Goal: Task Accomplishment & Management: Complete application form

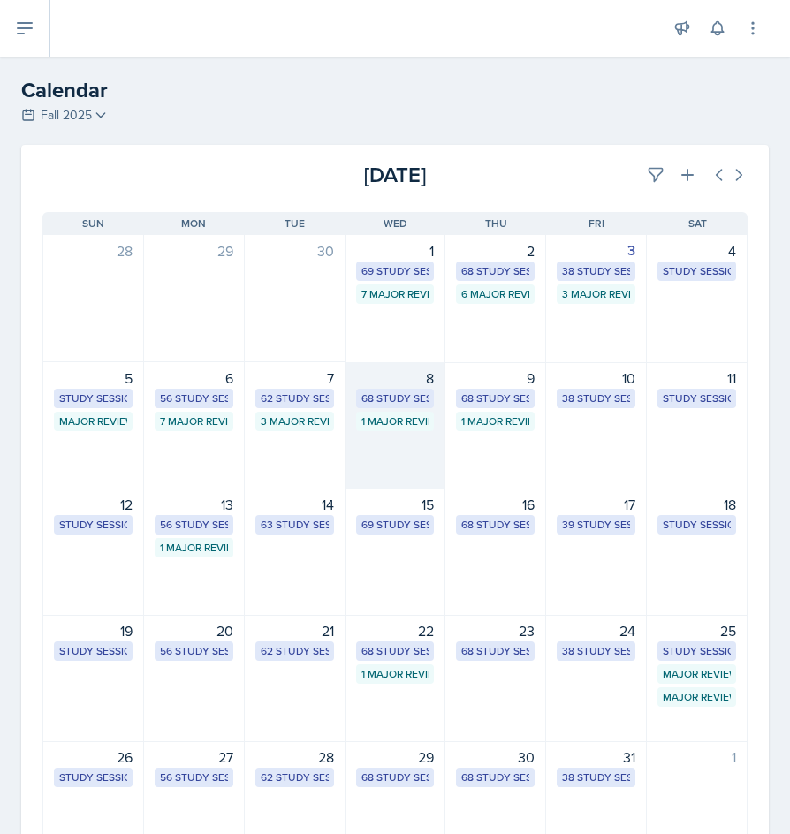
click at [374, 443] on div "8 68 Study Sessions 1 Major Review Session" at bounding box center [396, 425] width 101 height 127
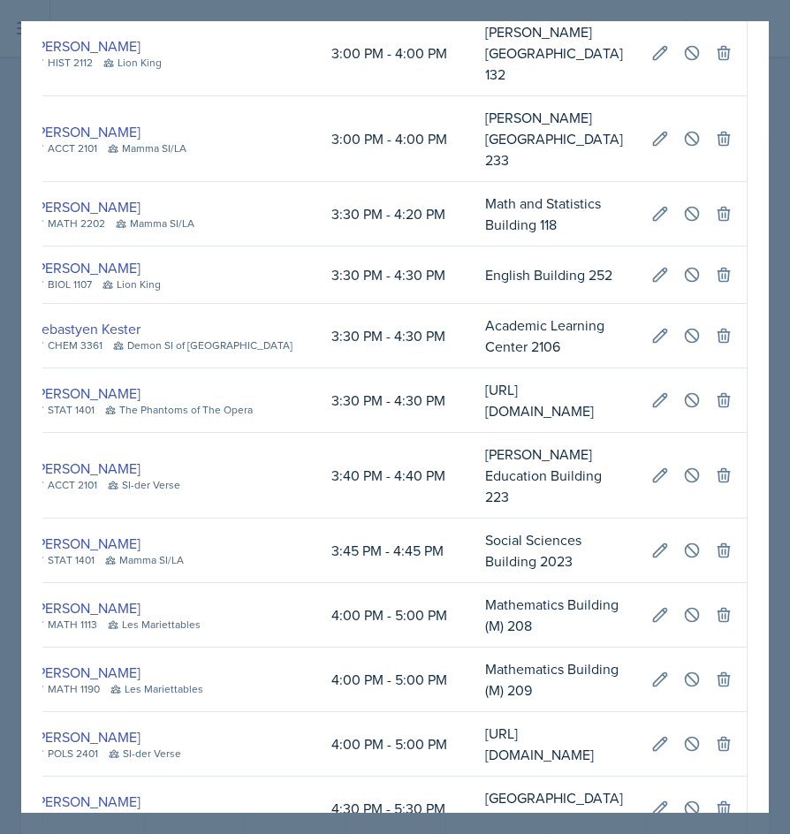
scroll to position [0, 669]
click at [466, 606] on icon at bounding box center [692, 615] width 18 height 18
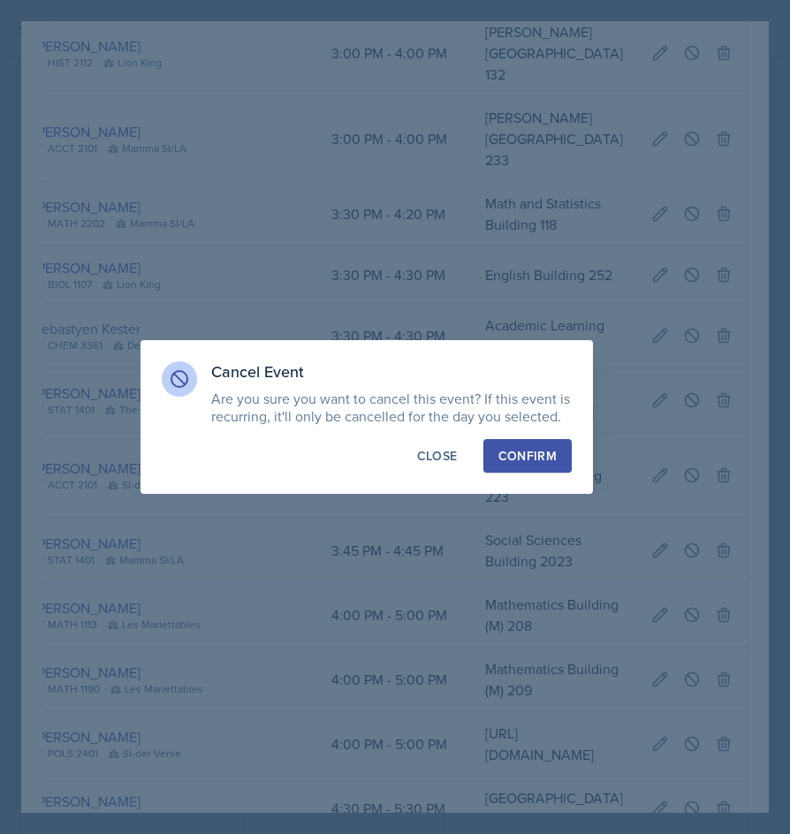
click at [466, 464] on div "Confirm" at bounding box center [527, 456] width 58 height 18
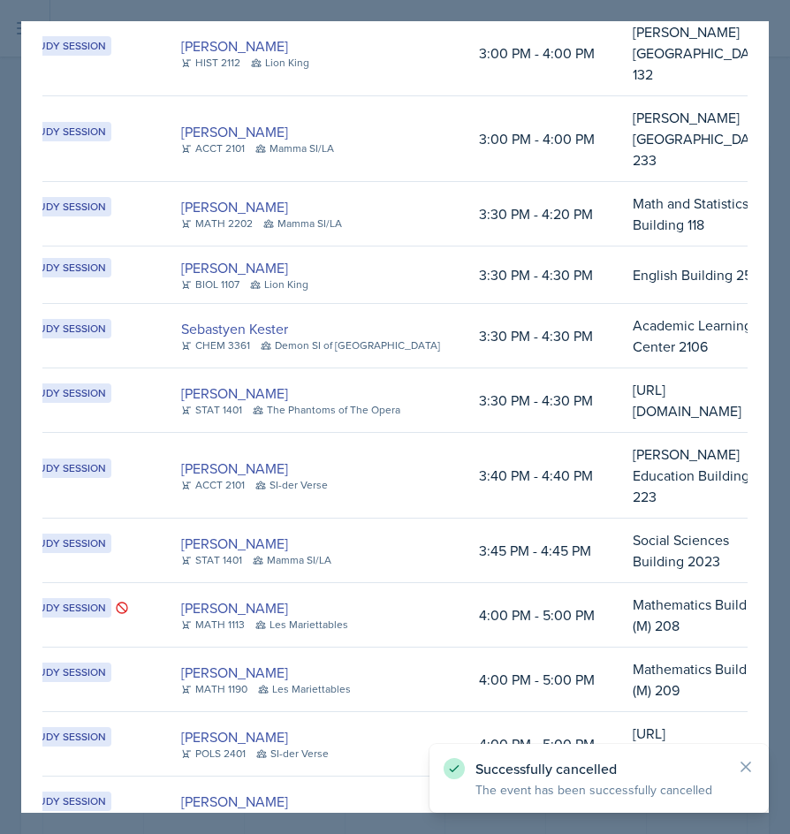
scroll to position [0, 0]
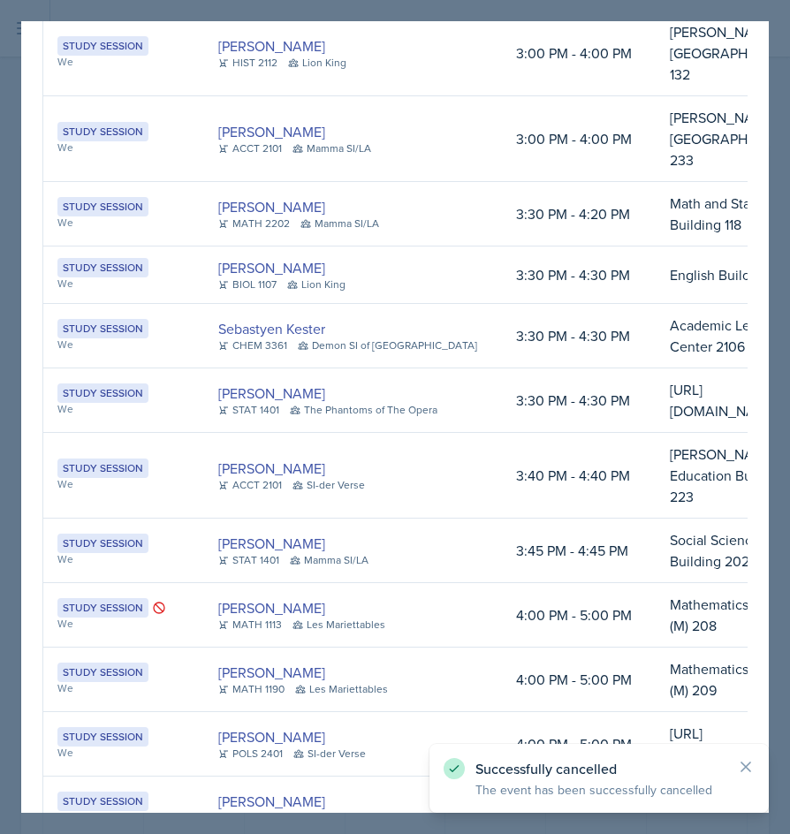
drag, startPoint x: 415, startPoint y: 266, endPoint x: 597, endPoint y: 303, distance: 185.8
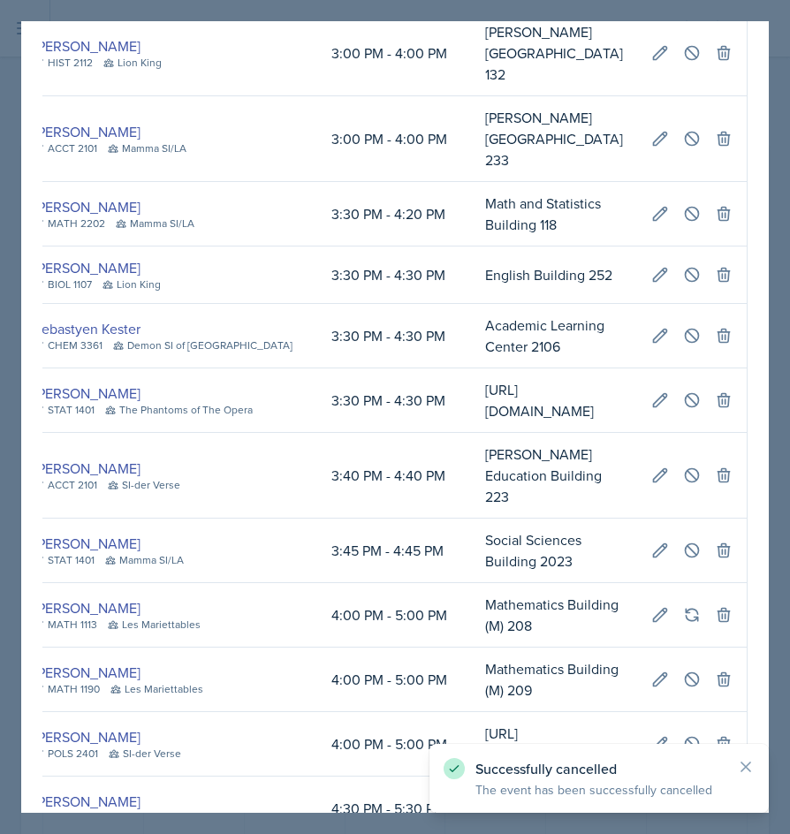
scroll to position [0, 669]
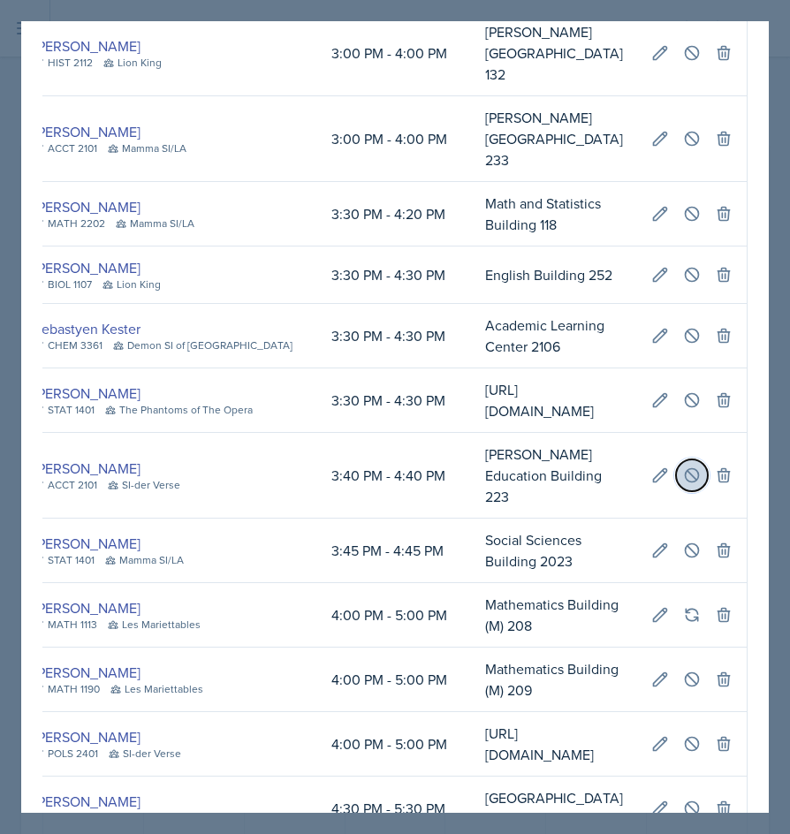
click at [466, 467] on icon at bounding box center [692, 476] width 18 height 18
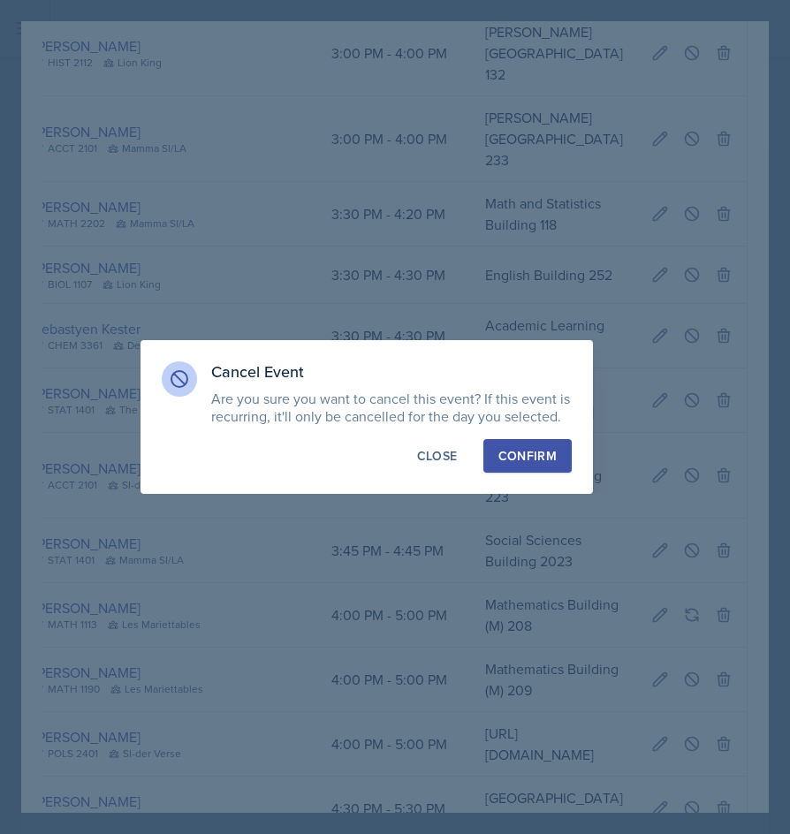
click at [466, 456] on div "Confirm" at bounding box center [527, 456] width 58 height 18
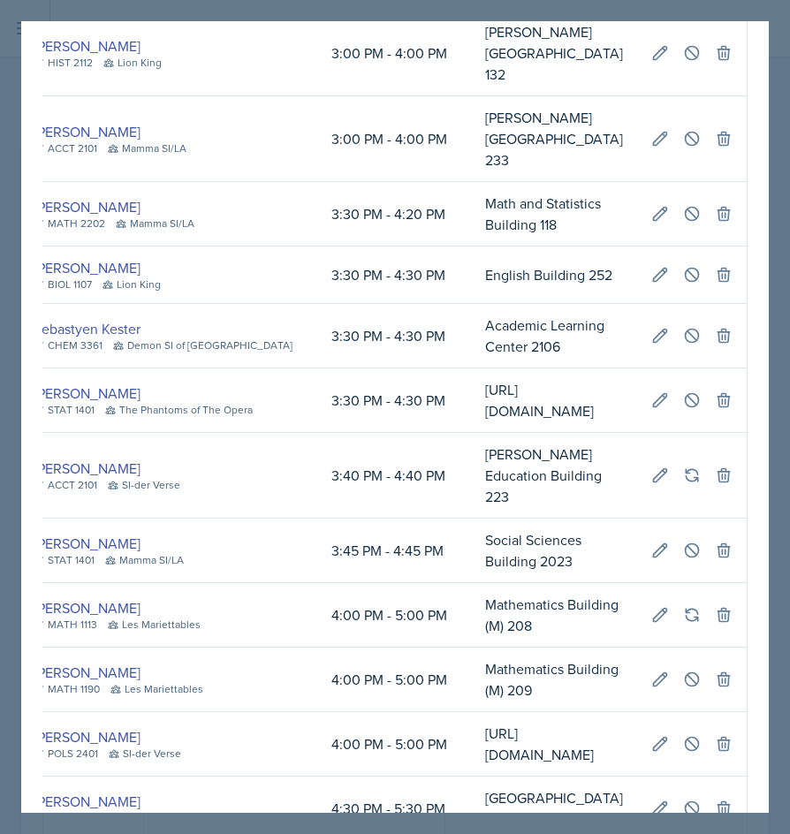
click at [466, 190] on div at bounding box center [395, 417] width 790 height 834
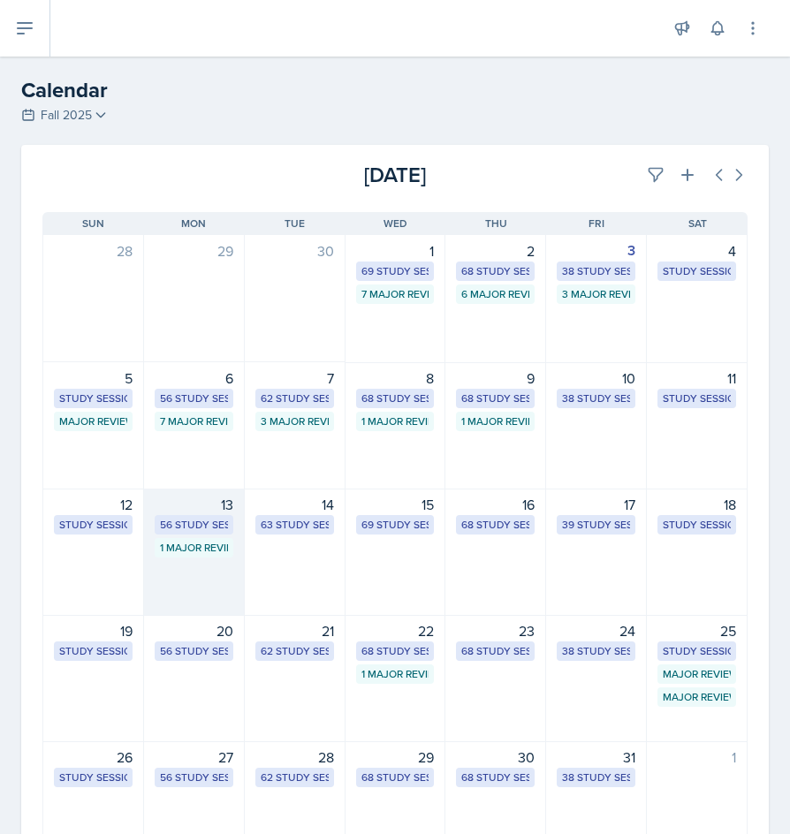
click at [201, 545] on div "1 Major Review Session" at bounding box center [194, 548] width 68 height 16
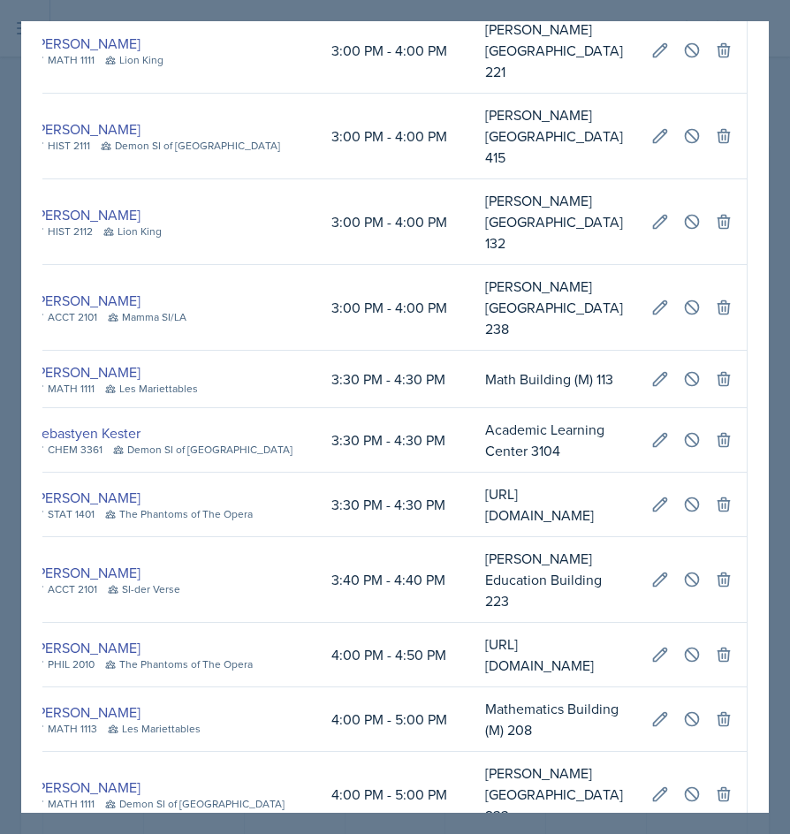
scroll to position [0, 657]
click at [466, 571] on icon at bounding box center [692, 580] width 18 height 18
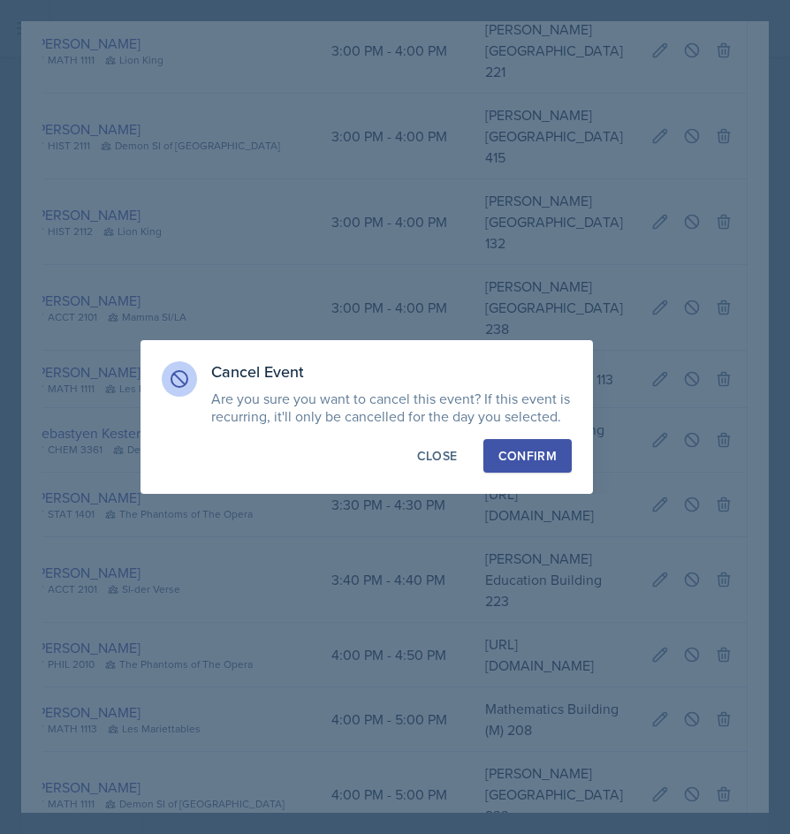
click at [466, 465] on button "Confirm" at bounding box center [527, 456] width 88 height 34
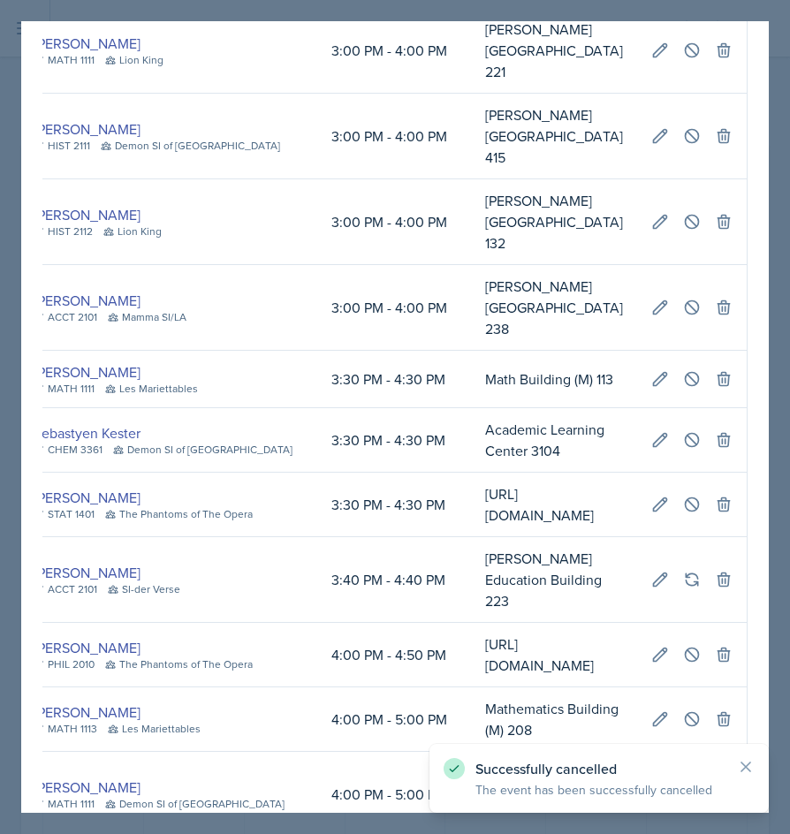
click at [466, 373] on div at bounding box center [395, 417] width 790 height 834
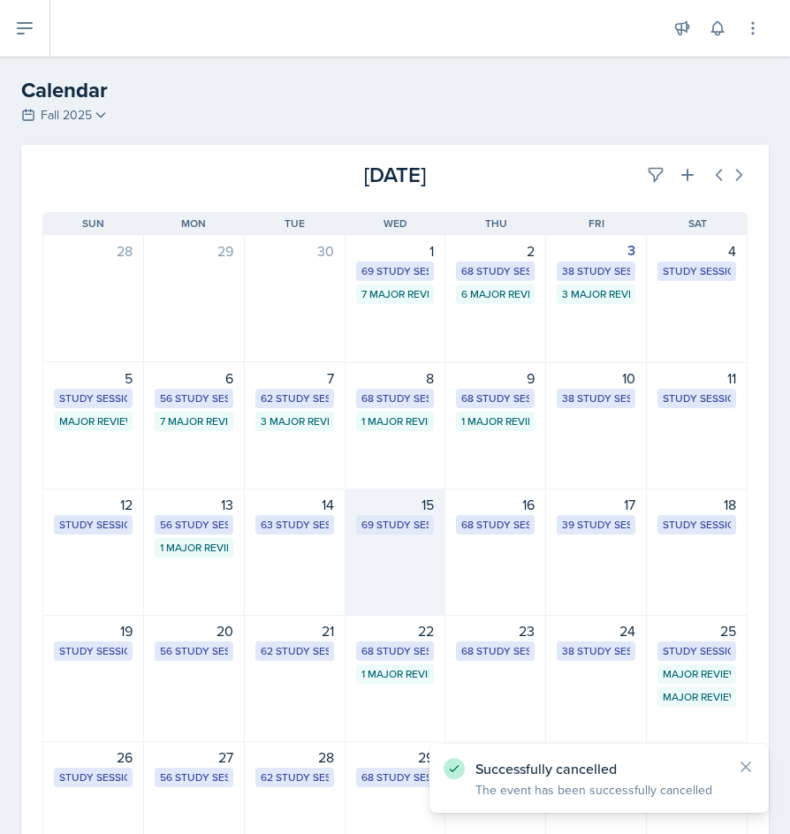
click at [390, 531] on div "69 Study Sessions" at bounding box center [395, 525] width 68 height 16
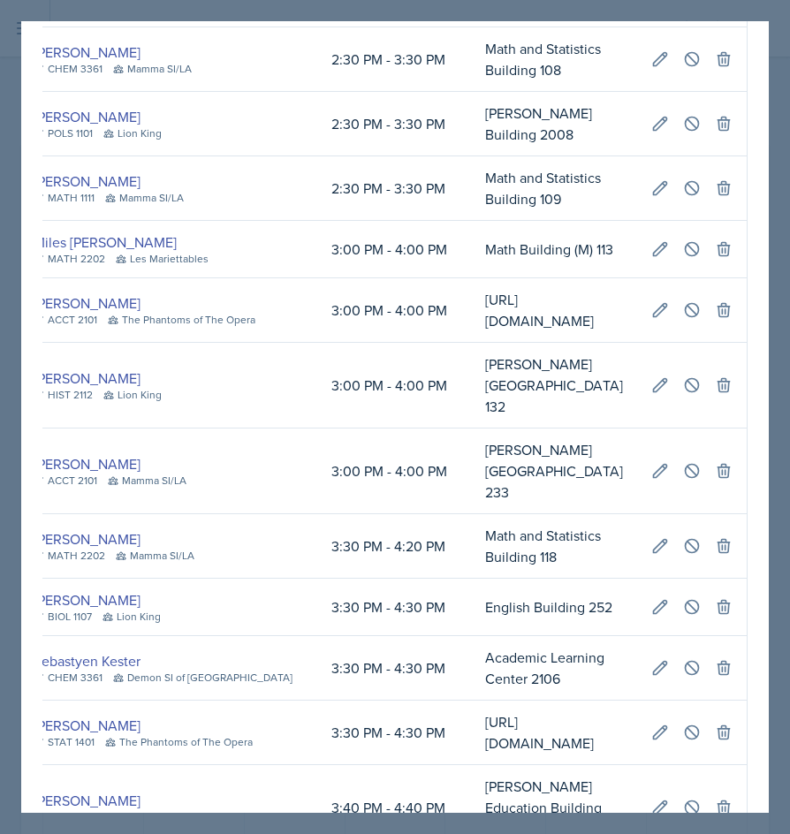
scroll to position [0, 644]
click at [466, 799] on icon at bounding box center [692, 808] width 18 height 18
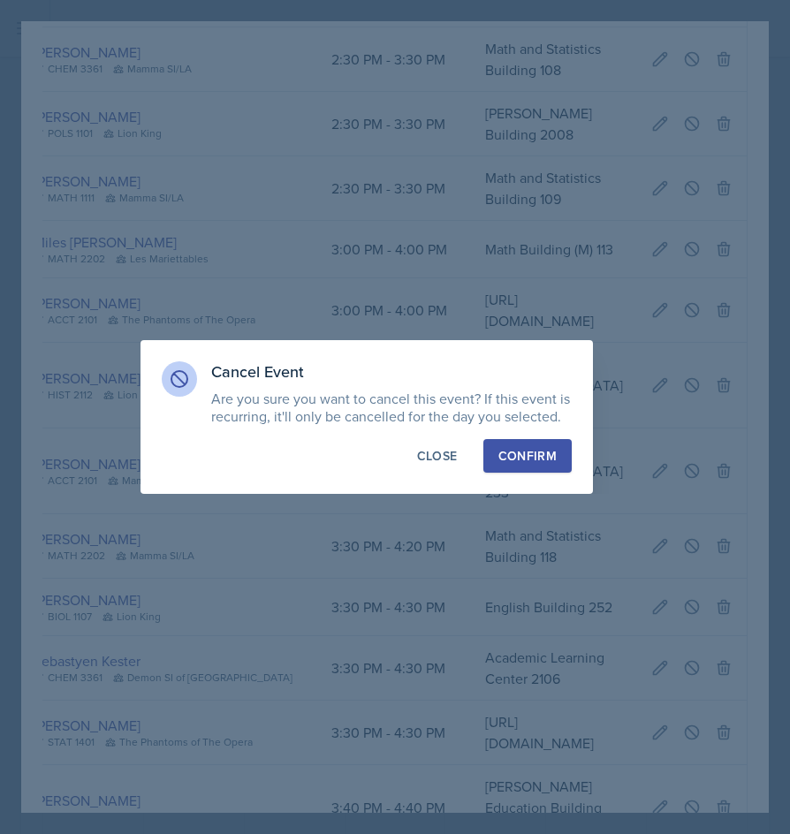
click at [466, 452] on div "Confirm" at bounding box center [527, 456] width 58 height 18
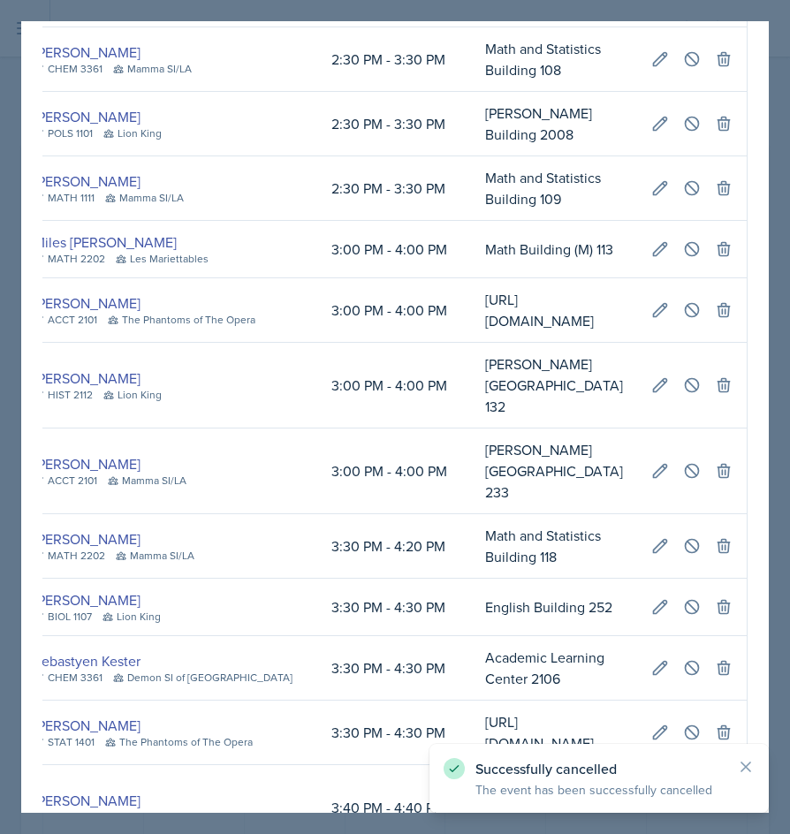
click at [466, 543] on div at bounding box center [395, 417] width 790 height 834
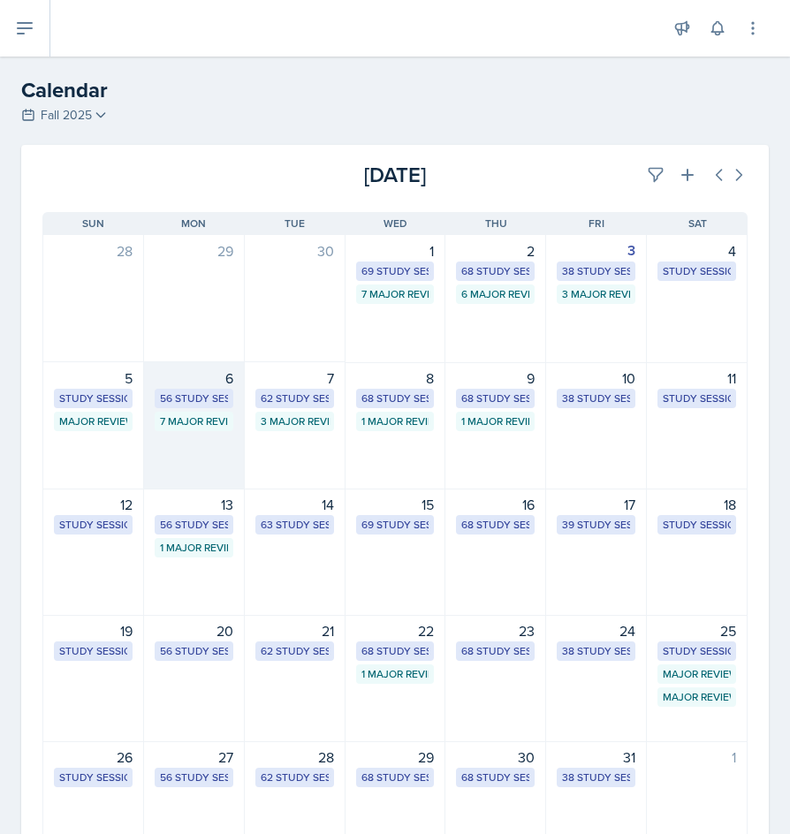
click at [219, 399] on div "56 Study Sessions" at bounding box center [194, 399] width 68 height 16
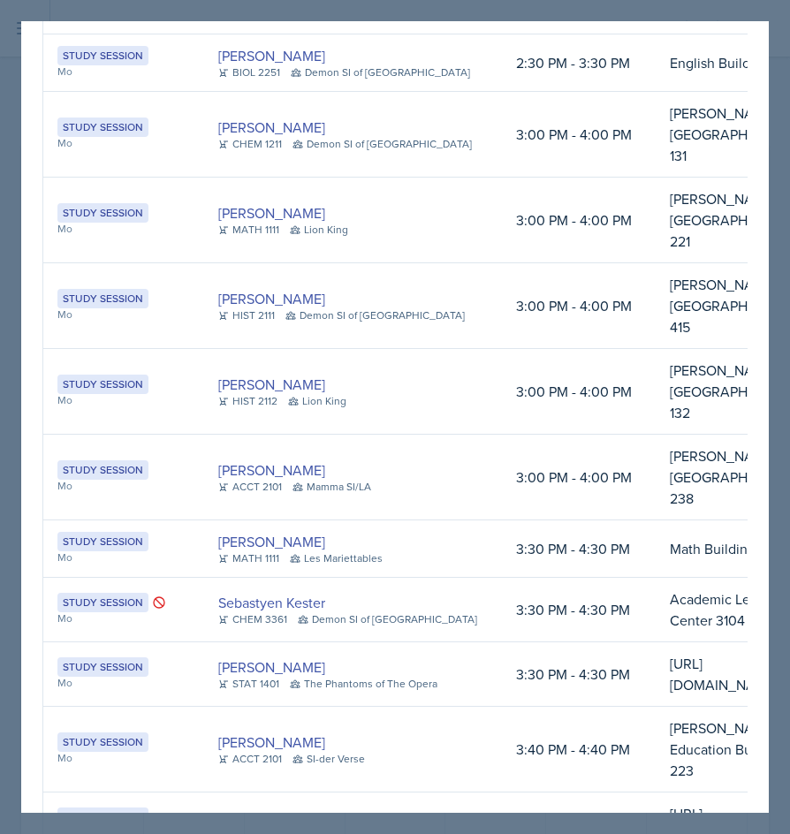
scroll to position [1355, 0]
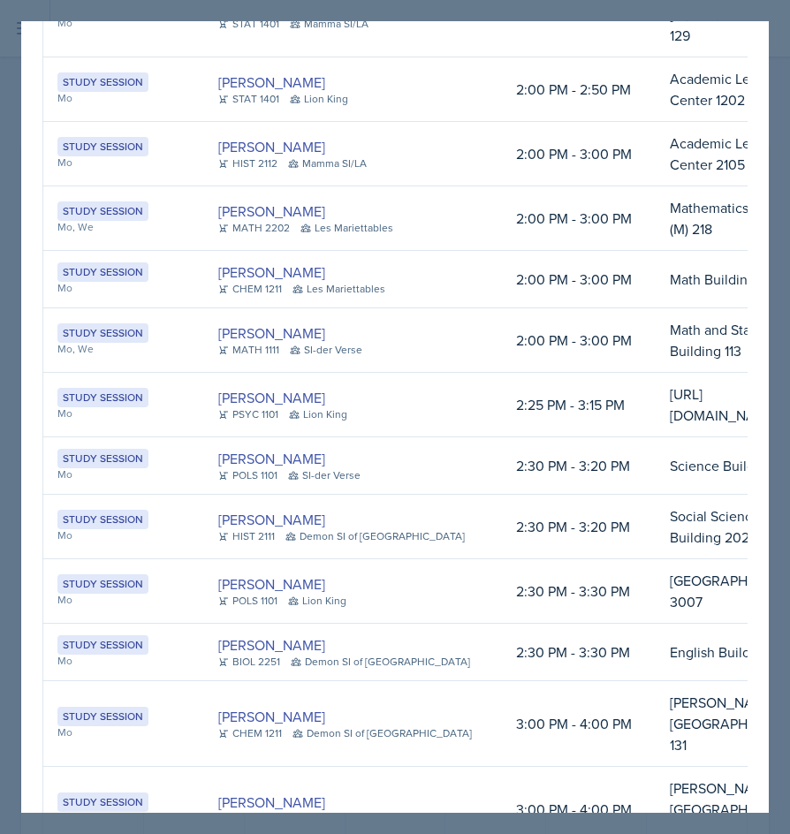
click at [466, 668] on div at bounding box center [395, 417] width 790 height 834
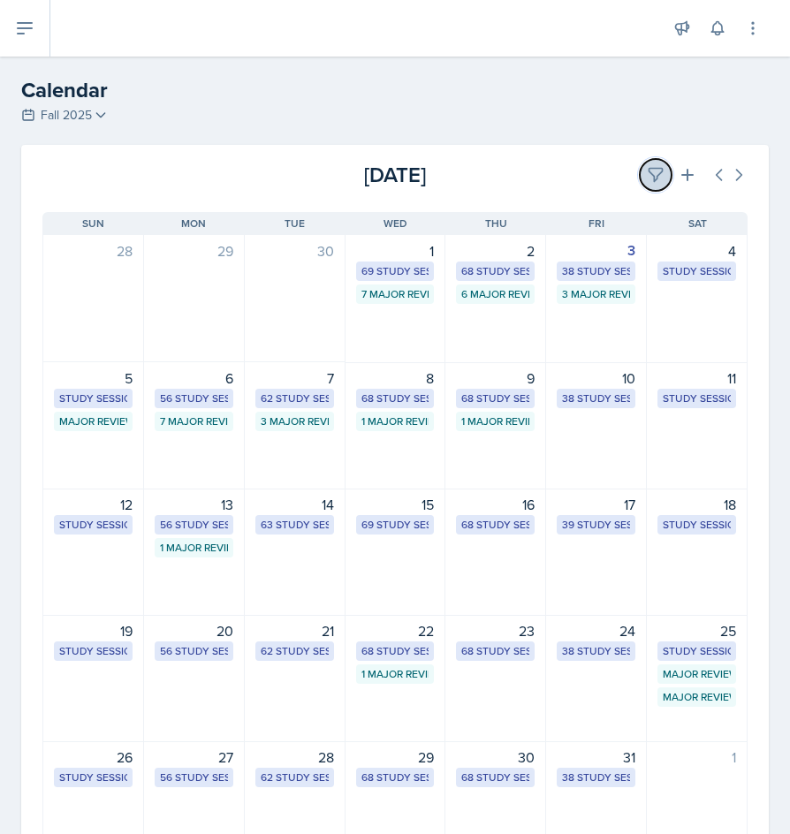
click at [466, 179] on icon at bounding box center [656, 175] width 18 height 18
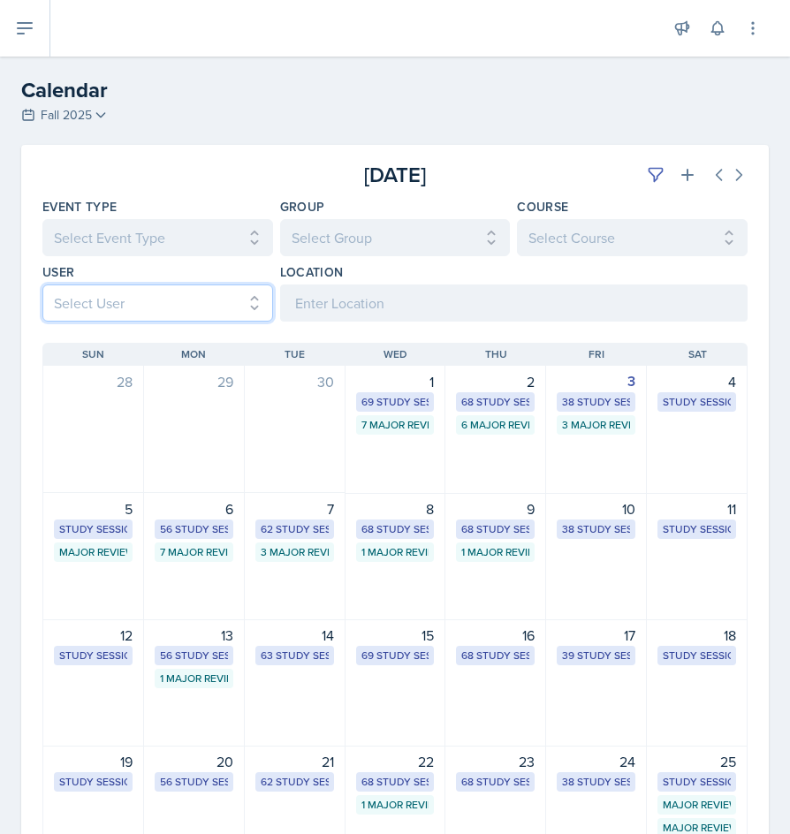
click at [169, 298] on select "Select User All [PERSON_NAME] [PERSON_NAME] [PERSON_NAME] [PERSON_NAME] [PERSON…" at bounding box center [157, 303] width 231 height 37
select select "70a87fdb-7b5f-47e4-bb5c-28103143cf0b"
click at [42, 285] on select "Select User All [PERSON_NAME] [PERSON_NAME] [PERSON_NAME] [PERSON_NAME] [PERSON…" at bounding box center [157, 303] width 231 height 37
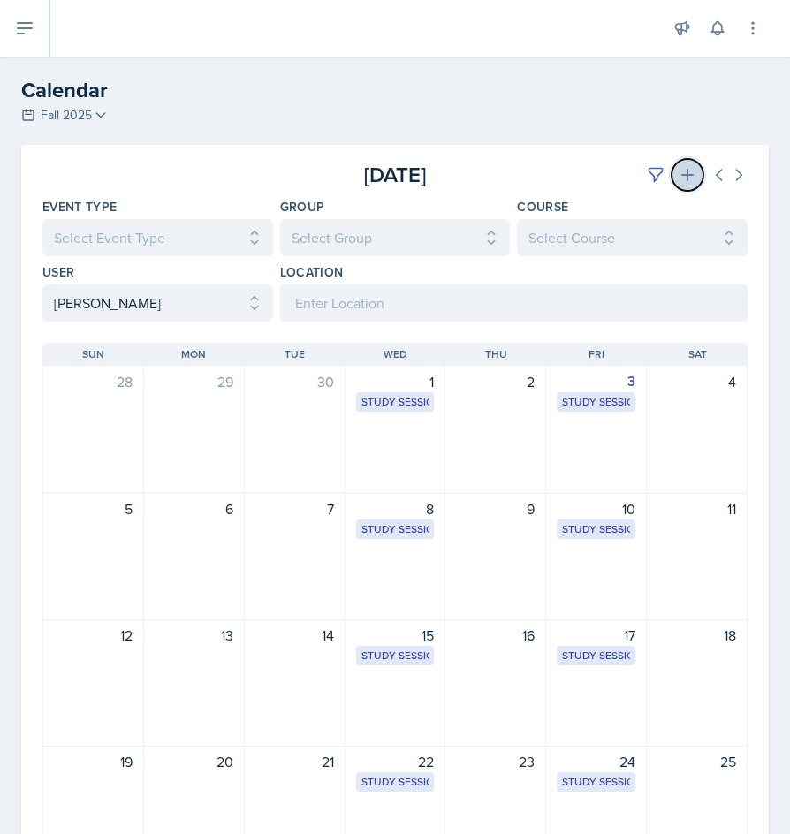
click at [466, 180] on button at bounding box center [688, 175] width 32 height 32
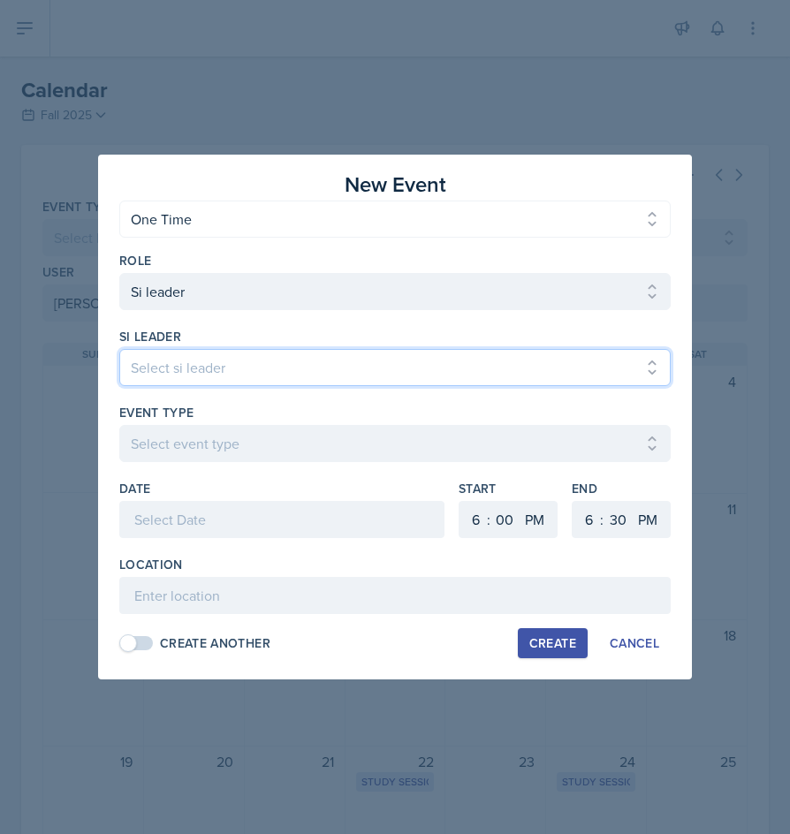
click at [394, 361] on select "Select si leader [PERSON_NAME] [PERSON_NAME] [PERSON_NAME] [PERSON_NAME] [PERSO…" at bounding box center [394, 367] width 551 height 37
select select "17c4840c-1b5b-454e-9441-a04b496ecd0c"
click at [119, 349] on select "Select si leader [PERSON_NAME] [PERSON_NAME] [PERSON_NAME] [PERSON_NAME] [PERSO…" at bounding box center [394, 367] width 551 height 37
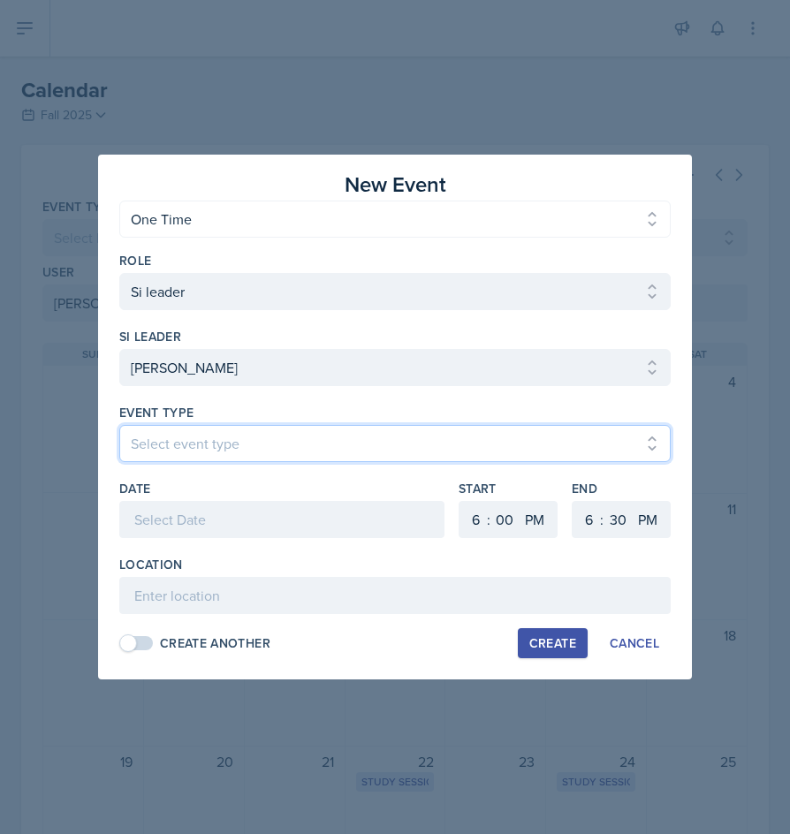
click at [189, 453] on select "Select event type Major Review Session Study Session" at bounding box center [394, 443] width 551 height 37
select select "66bb7cbf-e419-488b-a7ef-f63bc5f9ed04"
click at [119, 425] on select "Select event type Major Review Session Study Session" at bounding box center [394, 443] width 551 height 37
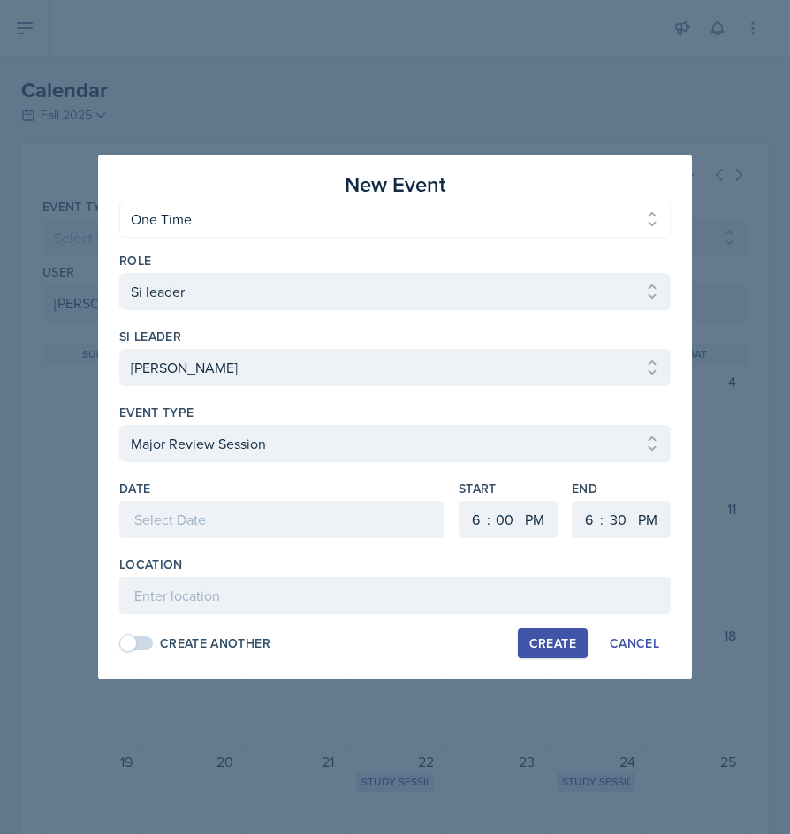
click at [198, 508] on div at bounding box center [281, 519] width 325 height 37
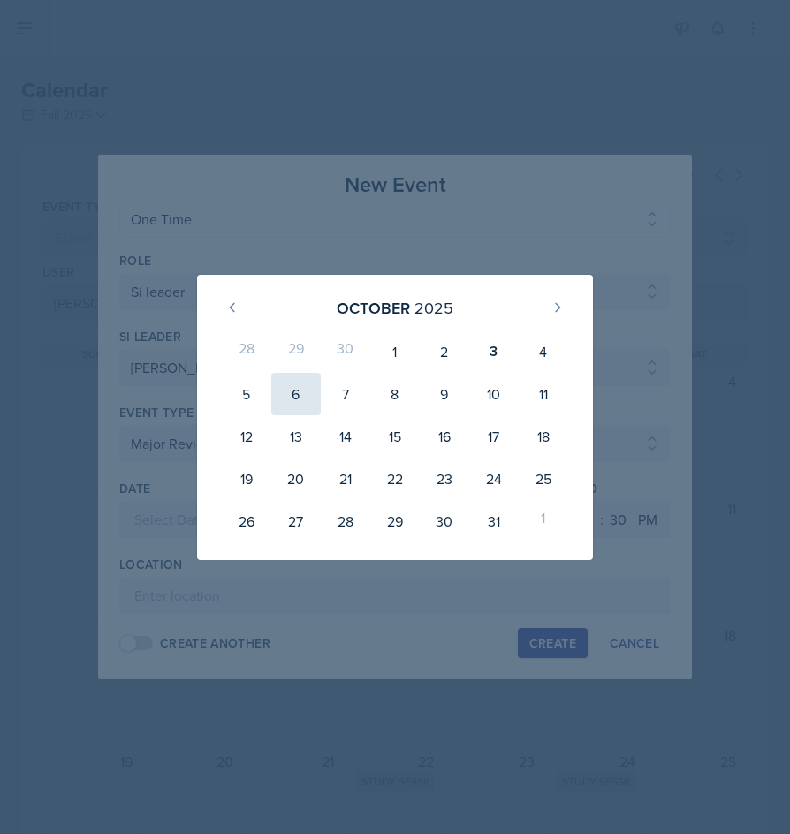
click at [306, 404] on div "6" at bounding box center [295, 394] width 49 height 42
type input "[DATE]"
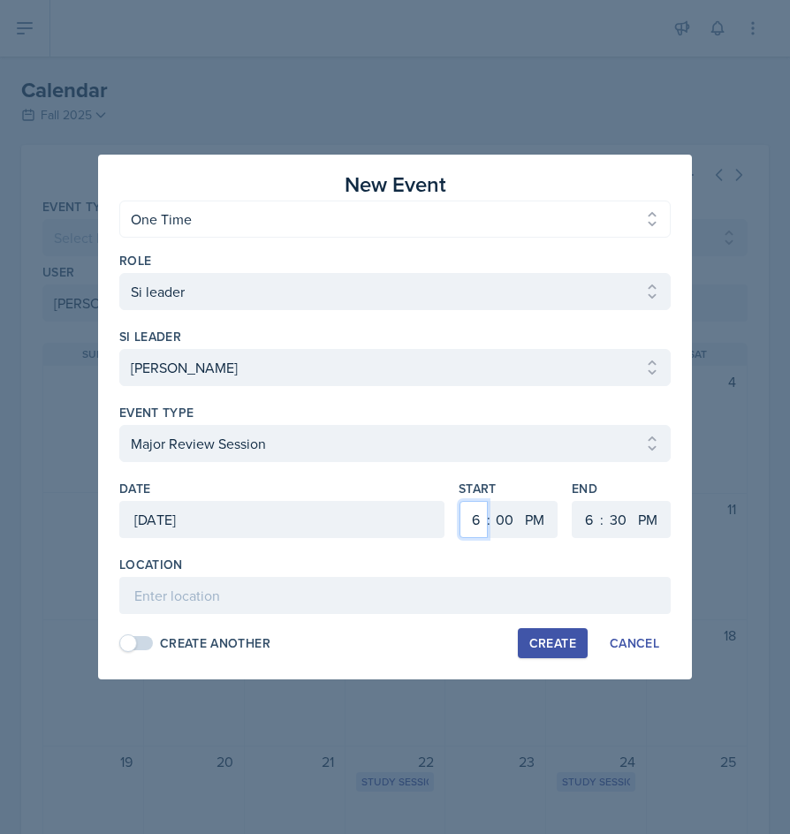
click at [466, 519] on select "1 2 3 4 5 6 7 8 9 10 11 12" at bounding box center [474, 519] width 28 height 37
click at [466, 523] on select "1 2 3 4 5 6 7 8 9 10 11 12" at bounding box center [474, 519] width 28 height 37
select select "4"
click at [460, 501] on select "1 2 3 4 5 6 7 8 9 10 11 12" at bounding box center [474, 519] width 28 height 37
click at [466, 528] on select "00 05 10 15 20 25 30 35 40 45 50 55" at bounding box center [504, 519] width 28 height 37
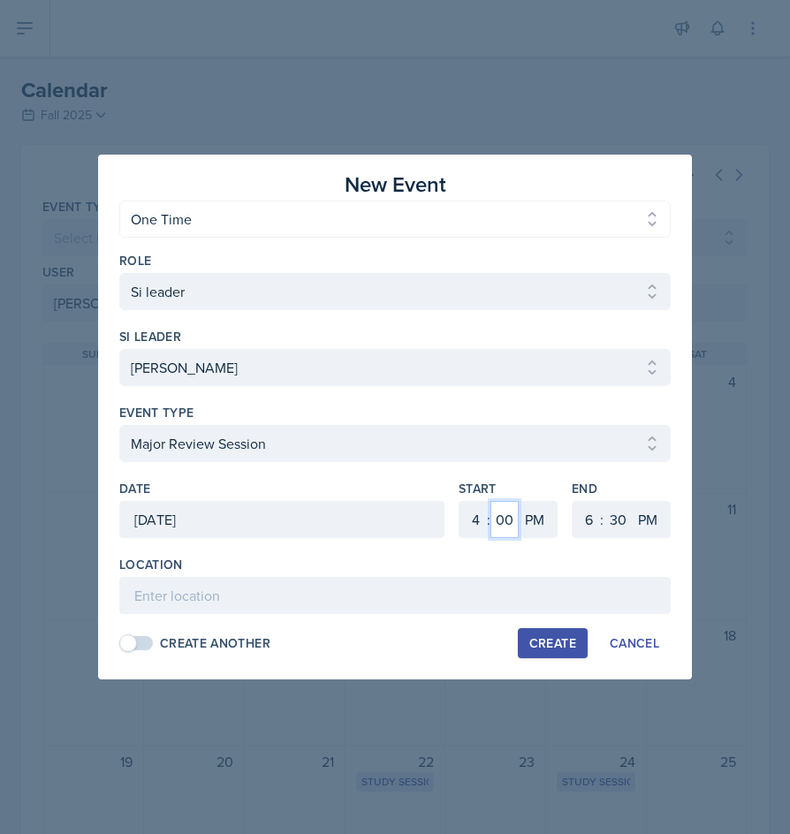
select select "30"
click at [466, 501] on select "00 05 10 15 20 25 30 35 40 45 50 55" at bounding box center [504, 519] width 28 height 37
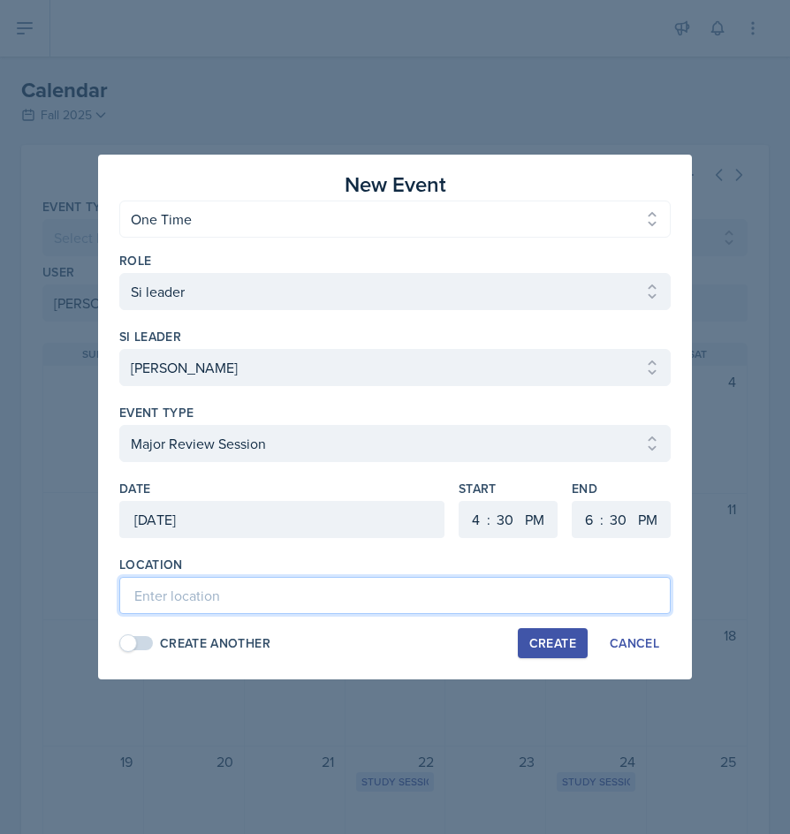
click at [437, 609] on input at bounding box center [394, 595] width 551 height 37
type input "[PERSON_NAME] Education Building 119"
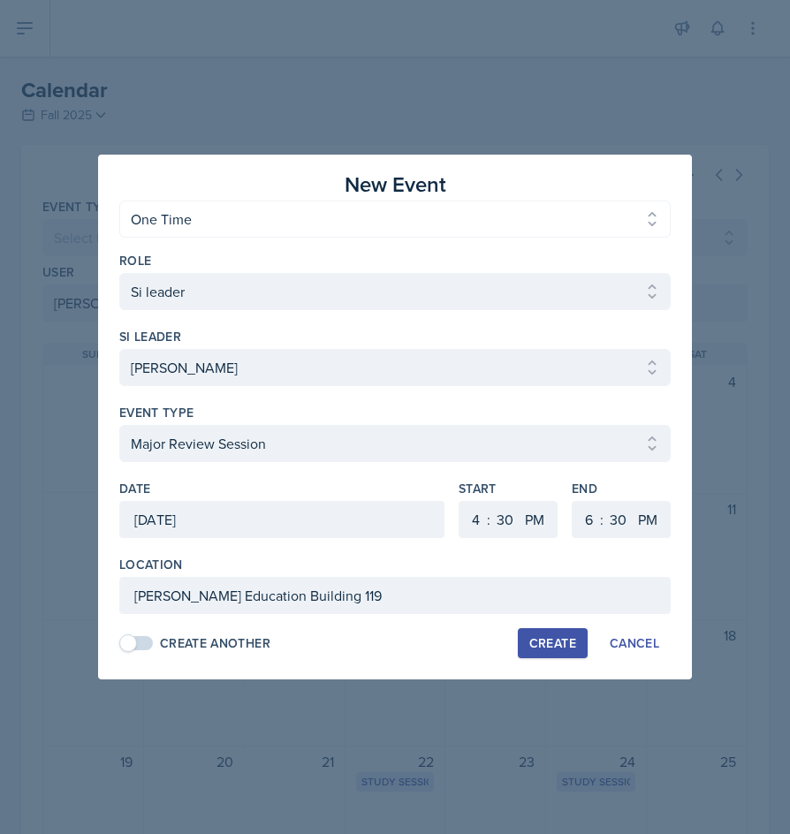
click at [466, 645] on div "Create" at bounding box center [552, 643] width 47 height 14
select select
select select "6"
select select "0"
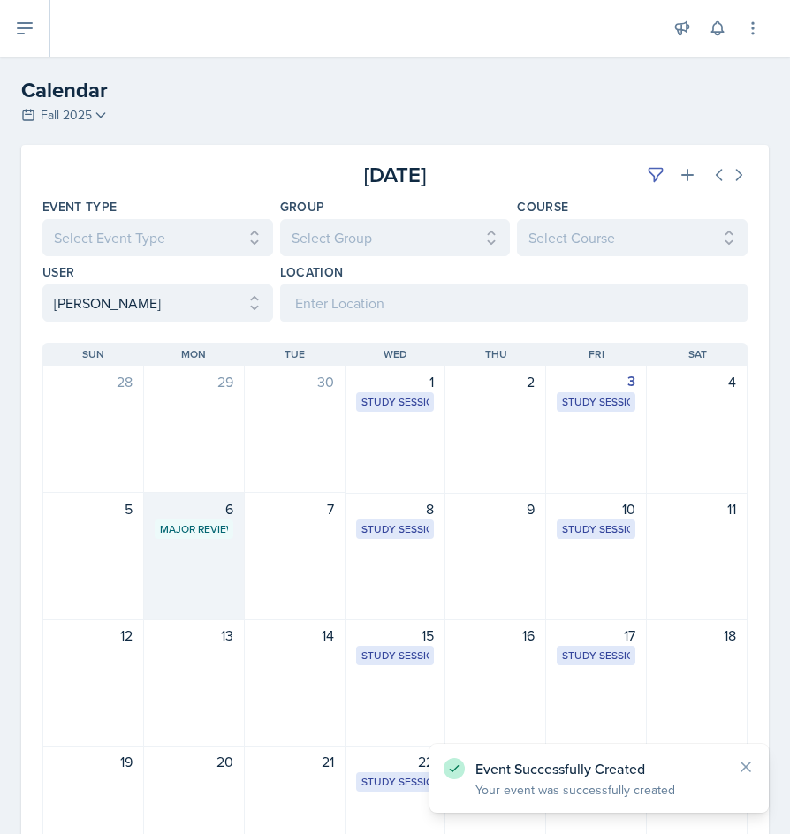
click at [196, 517] on div "6" at bounding box center [194, 508] width 79 height 21
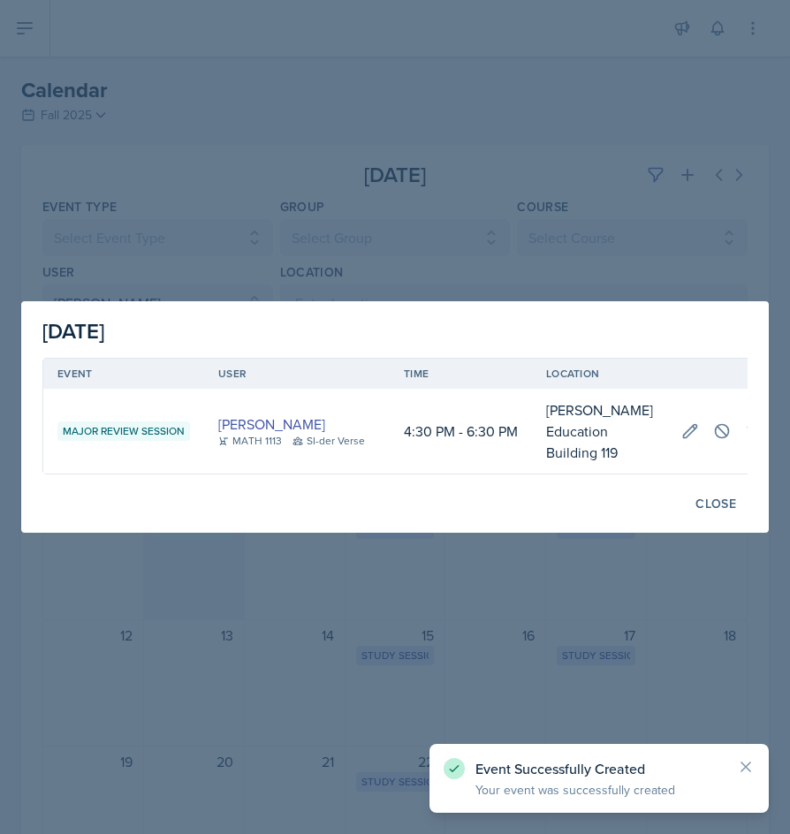
scroll to position [0, 0]
click at [466, 564] on div at bounding box center [395, 417] width 790 height 834
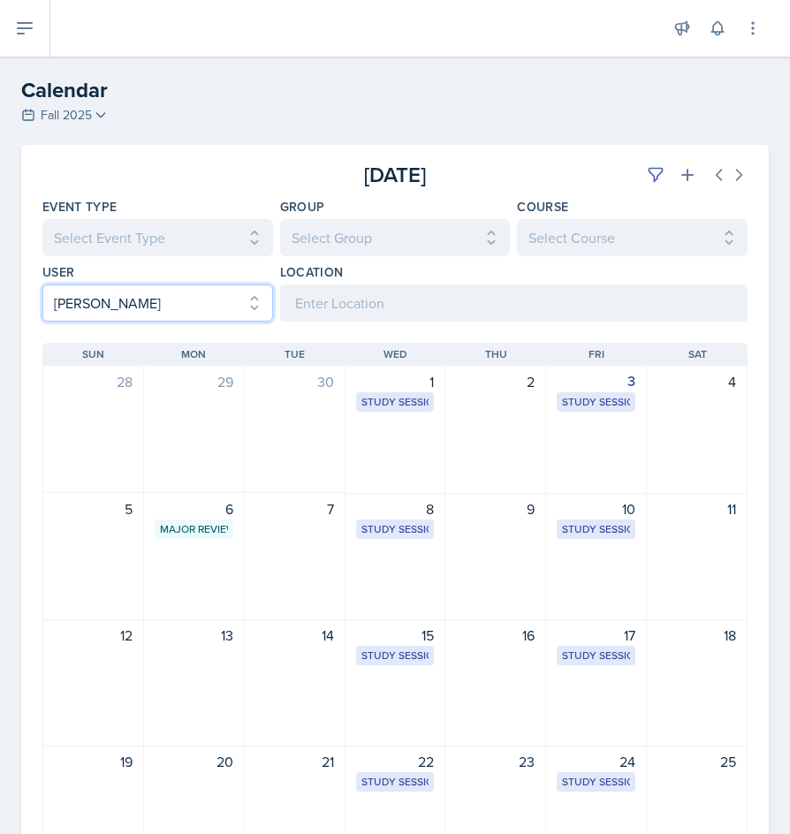
click at [191, 307] on select "Select User All [PERSON_NAME] [PERSON_NAME] [PERSON_NAME] [PERSON_NAME] [PERSON…" at bounding box center [157, 303] width 231 height 37
select select
click at [42, 285] on select "Select User All [PERSON_NAME] [PERSON_NAME] [PERSON_NAME] [PERSON_NAME] [PERSON…" at bounding box center [157, 303] width 231 height 37
